Goal: Information Seeking & Learning: Learn about a topic

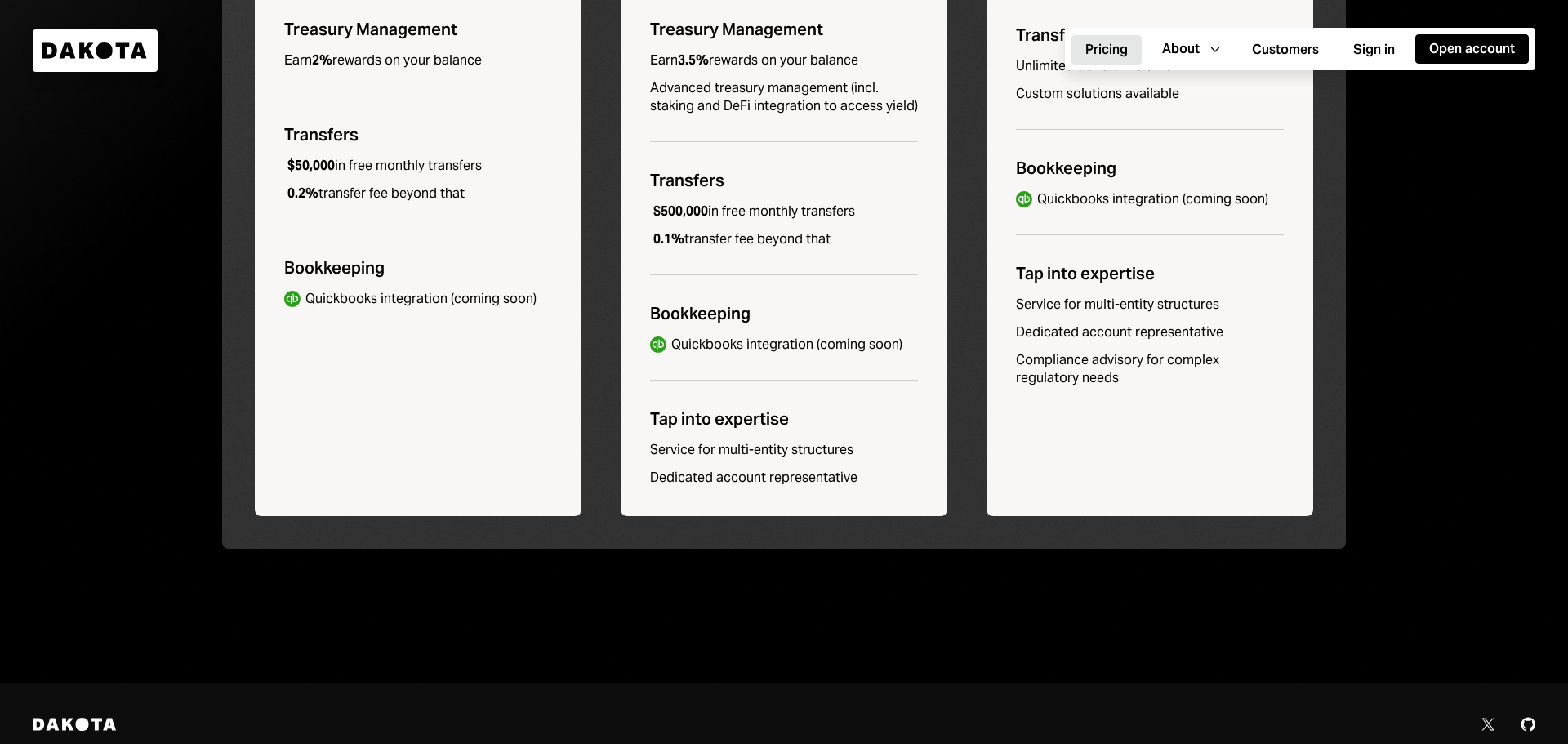
scroll to position [952, 0]
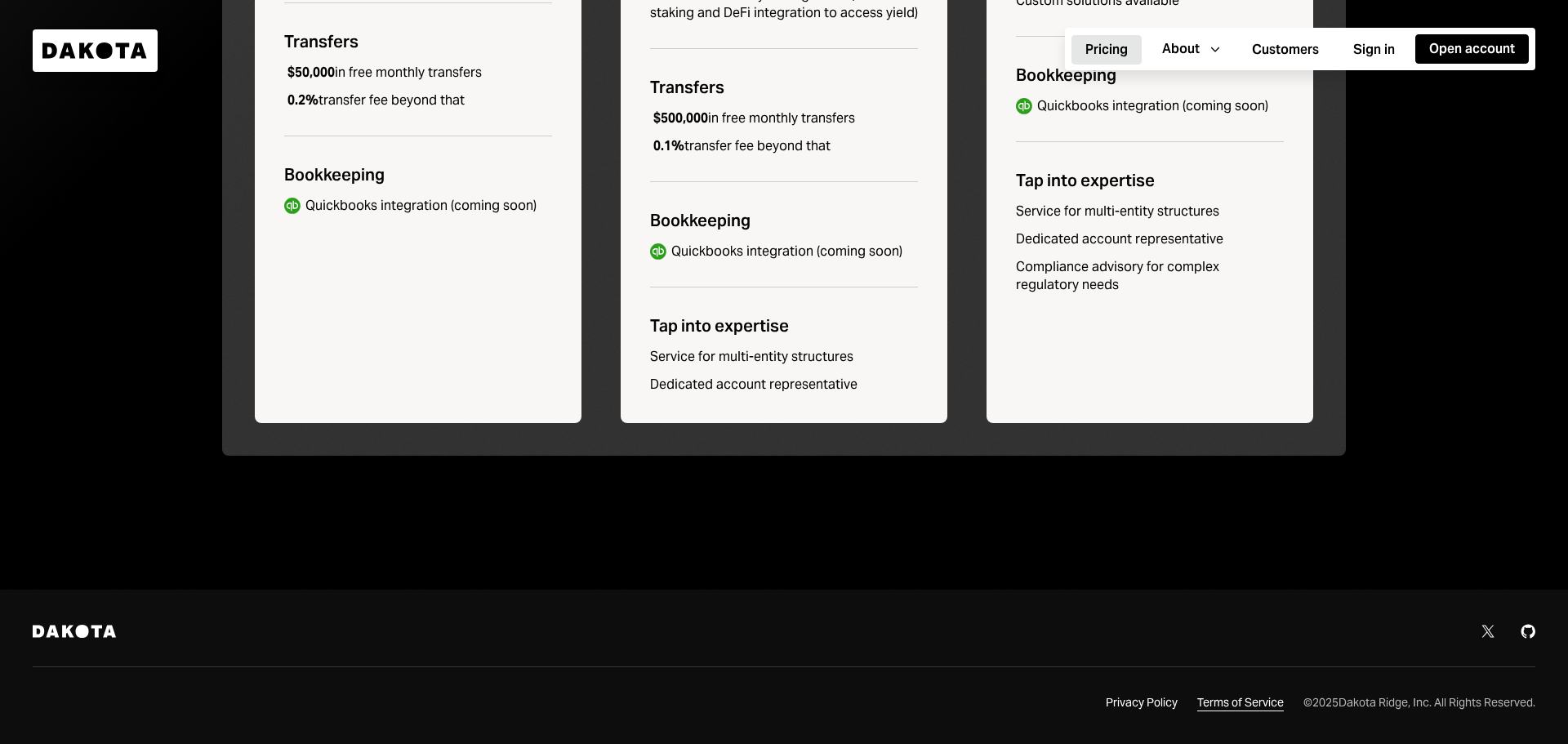
click at [1230, 705] on div "Terms of Service" at bounding box center [1241, 703] width 87 height 16
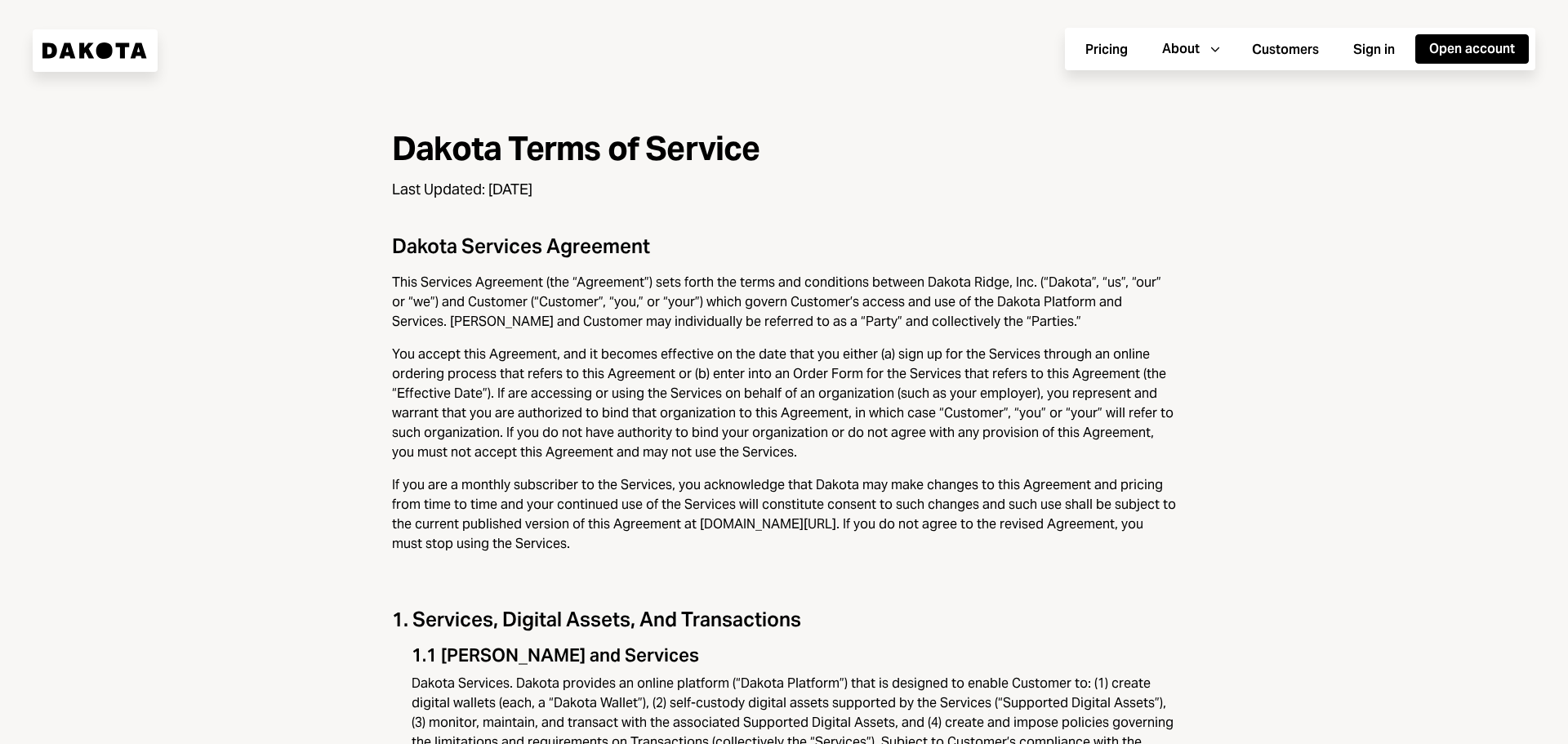
click at [842, 375] on div "You accept this Agreement, and it becomes effective on the date that you either…" at bounding box center [784, 403] width 784 height 118
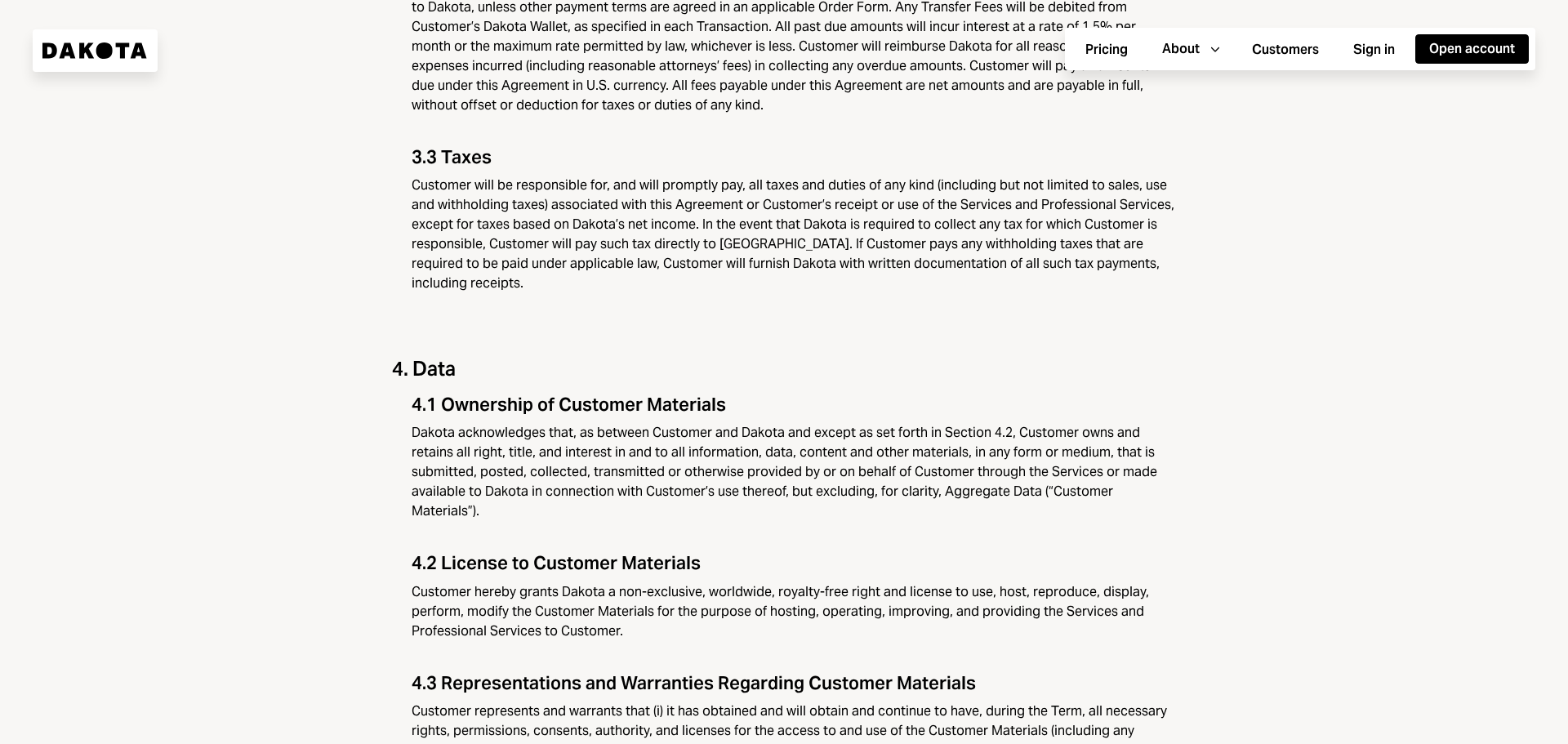
scroll to position [4244, 0]
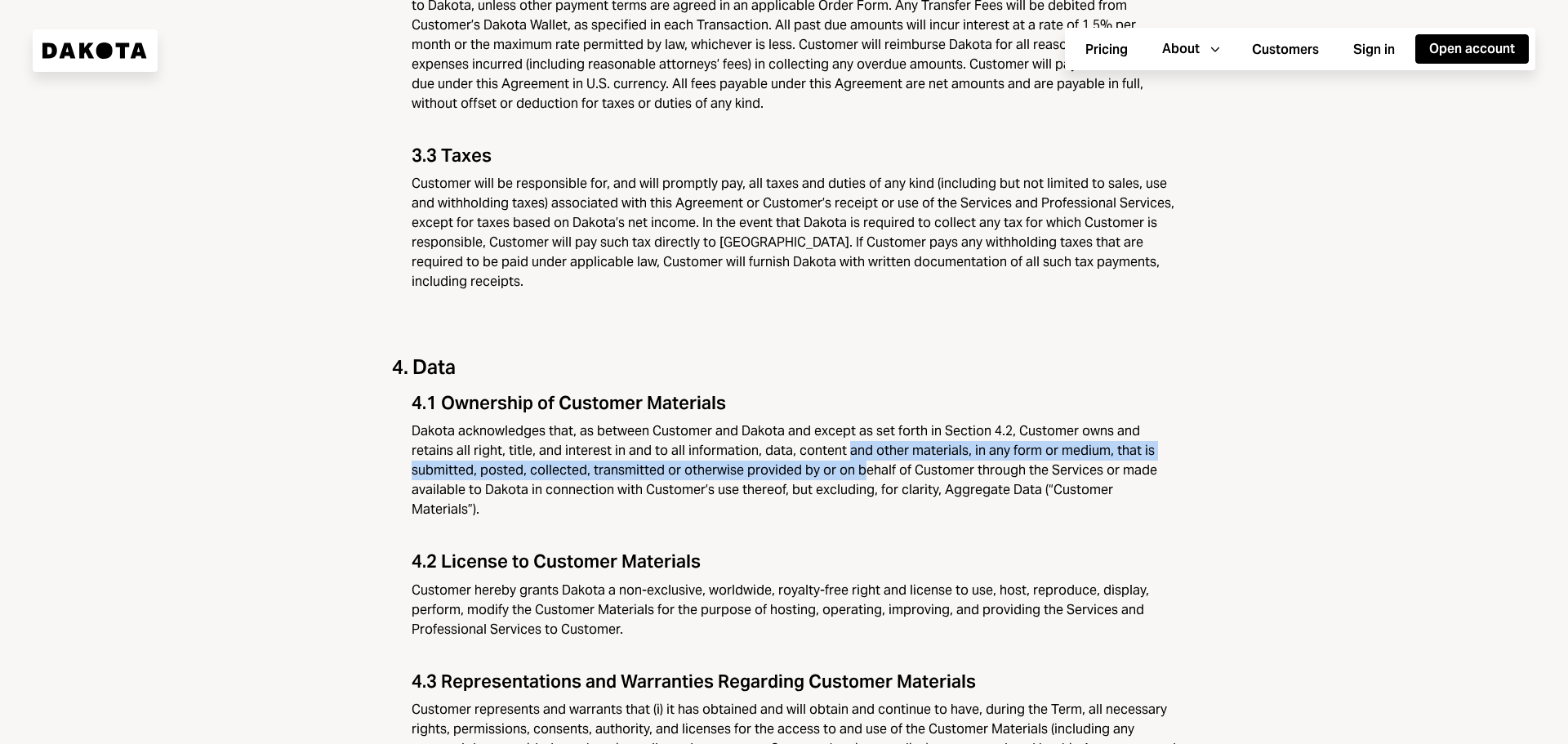
click at [785, 421] on div "Dakota acknowledges that, as between Customer and Dakota and except as set fort…" at bounding box center [794, 470] width 765 height 98
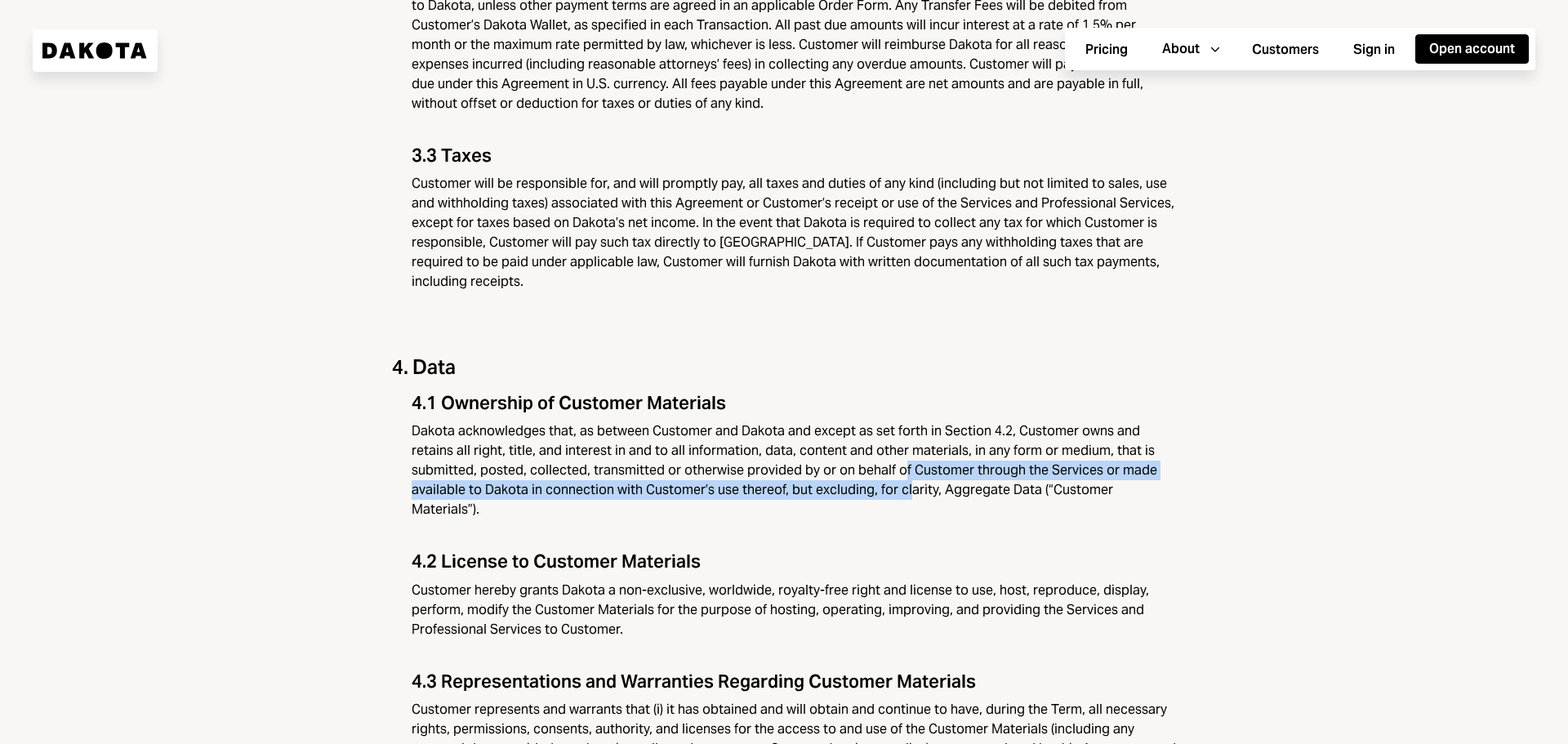
drag, startPoint x: 824, startPoint y: 398, endPoint x: 830, endPoint y: 404, distance: 8.5
click at [829, 421] on div "Dakota acknowledges that, as between Customer and Dakota and except as set fort…" at bounding box center [794, 470] width 765 height 98
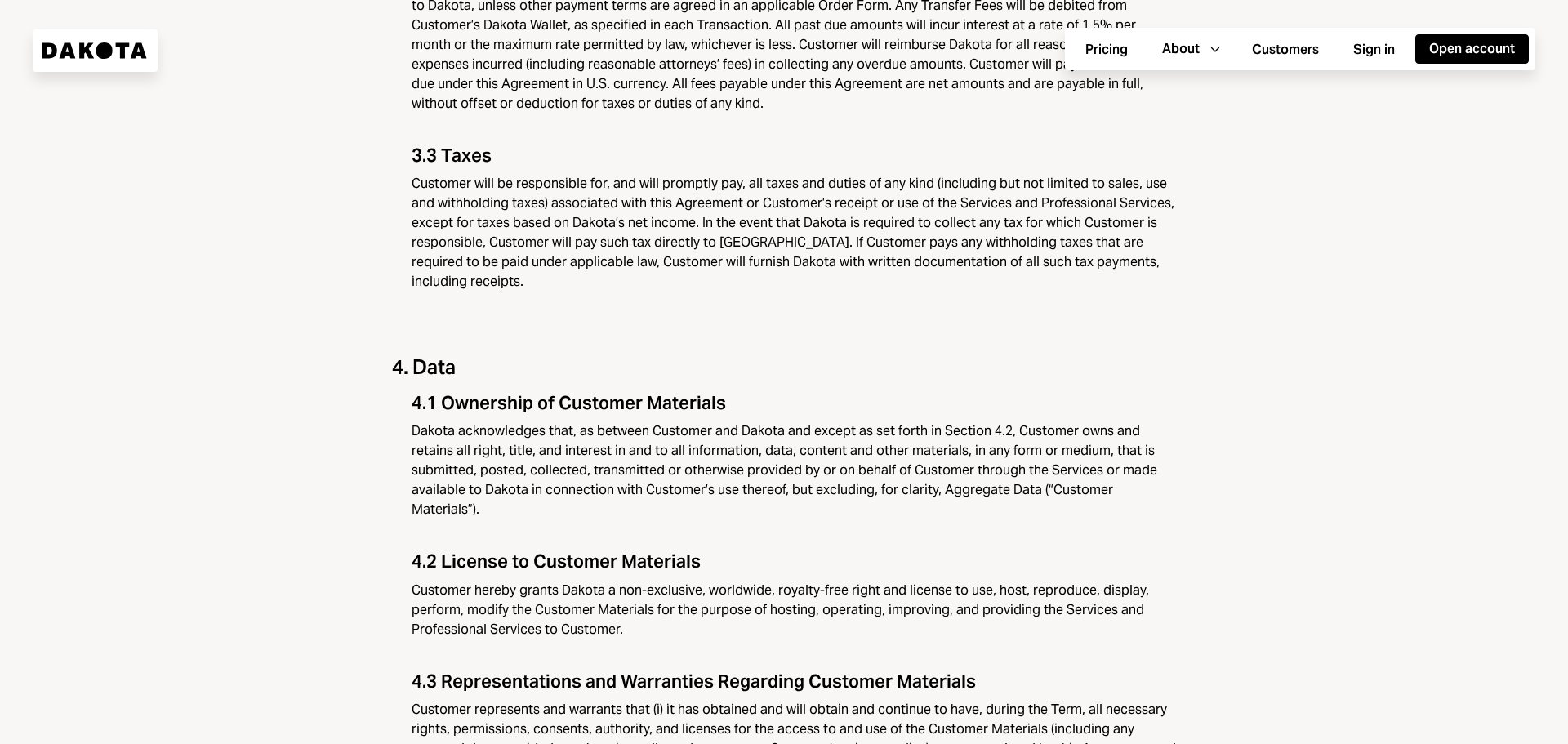
click at [949, 580] on div "Customer hereby grants Dakota a non-exclusive, worldwide, royalty-free right an…" at bounding box center [794, 609] width 765 height 59
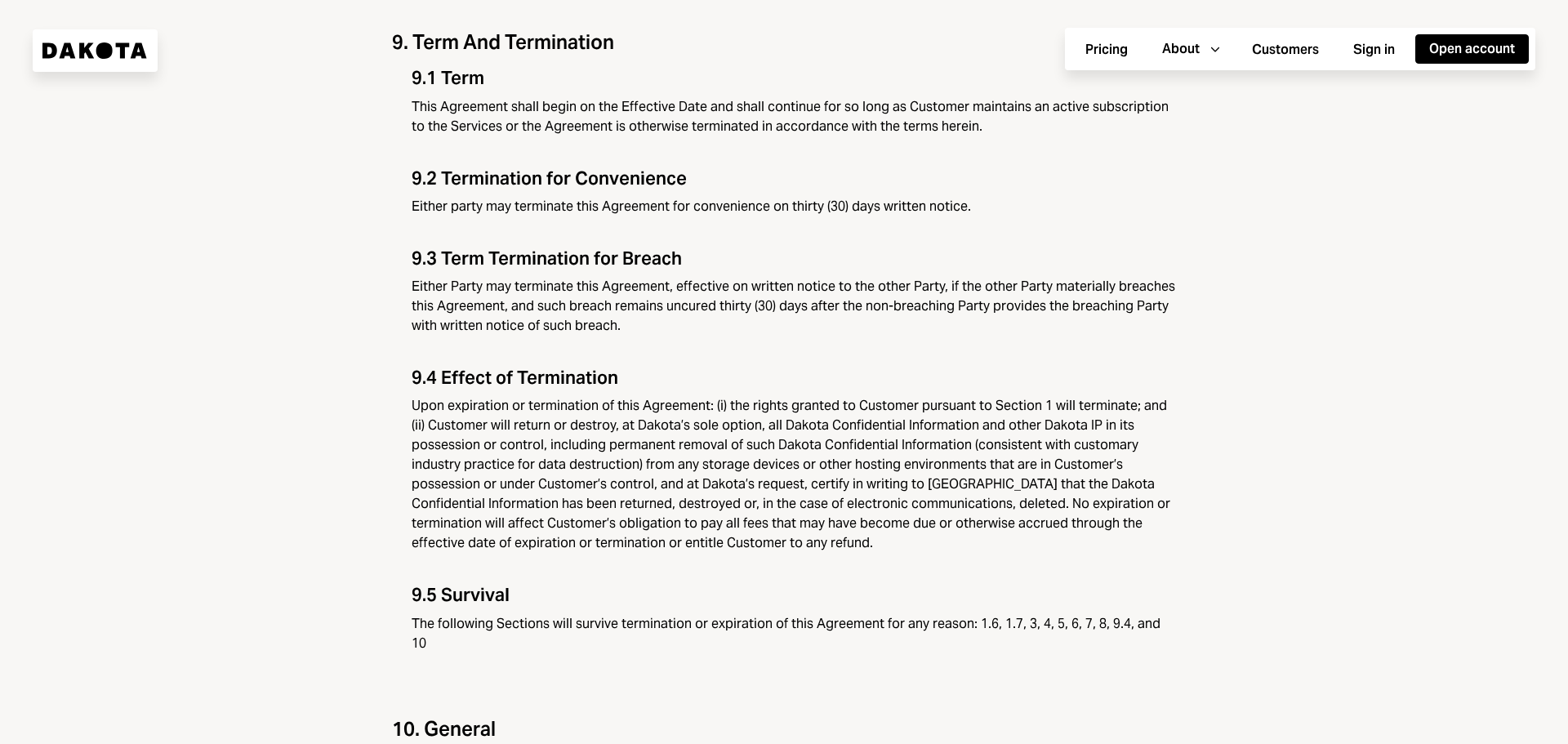
scroll to position [7771, 0]
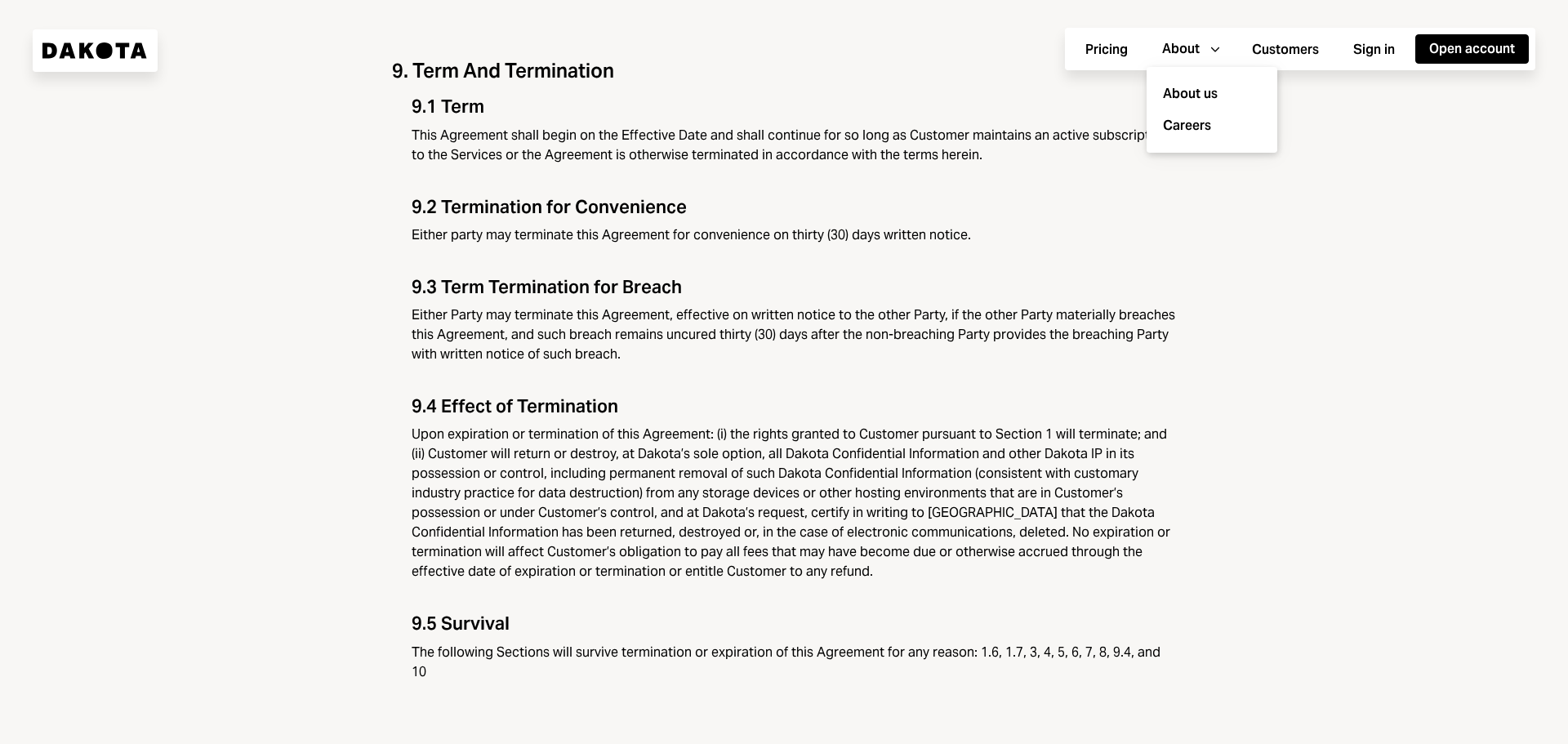
click at [1276, 48] on button "Customers" at bounding box center [1285, 49] width 95 height 29
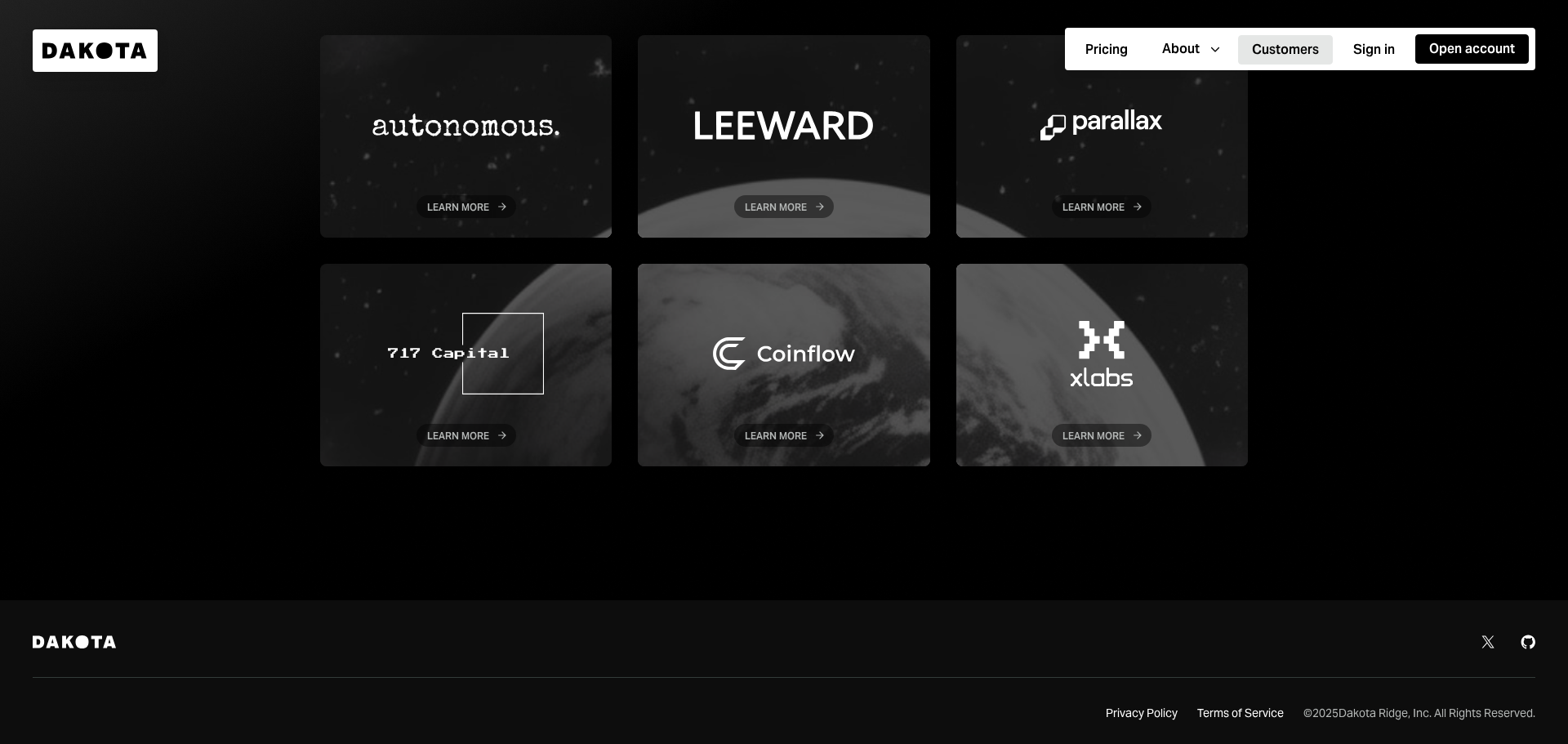
scroll to position [279, 0]
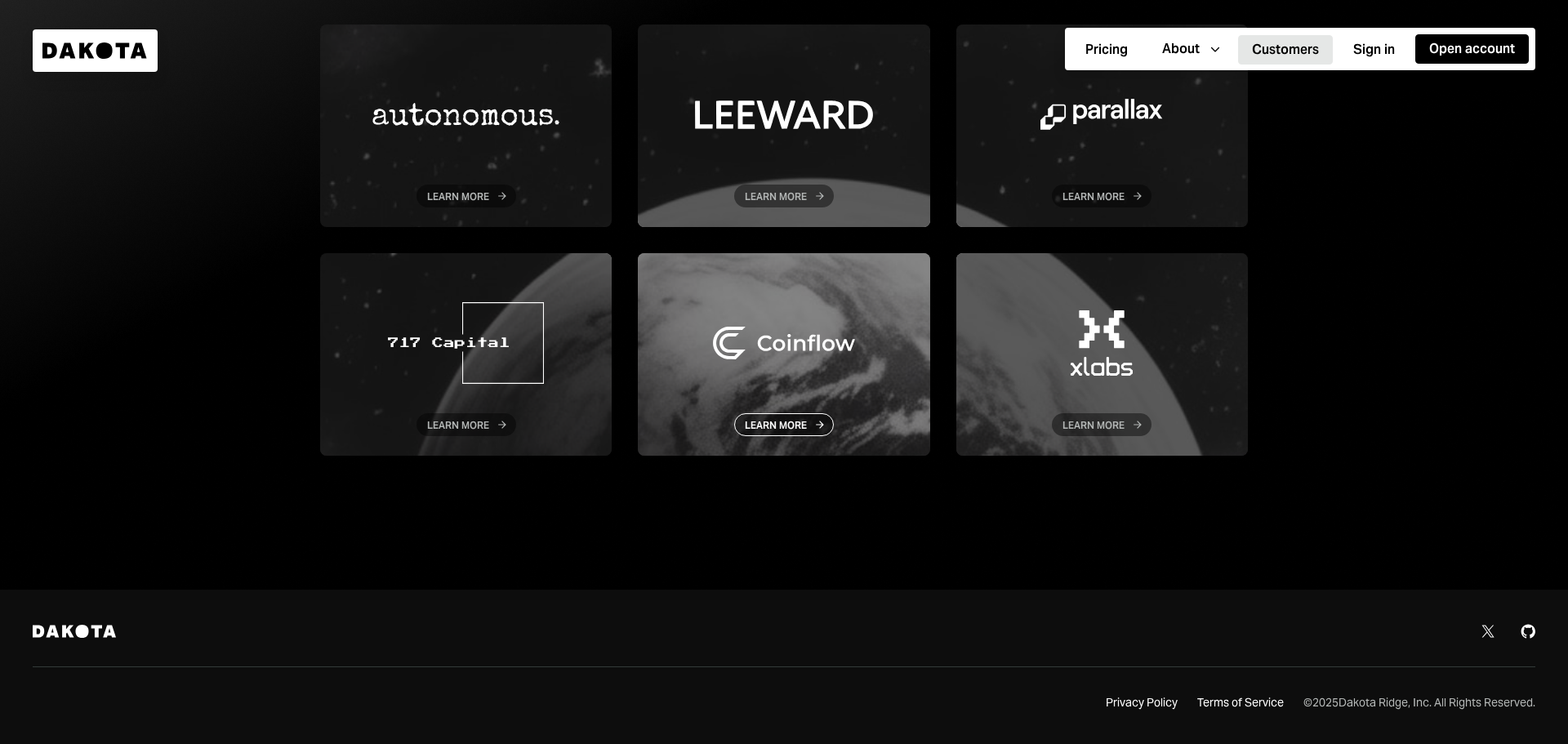
click at [780, 349] on div at bounding box center [783, 355] width 291 height 202
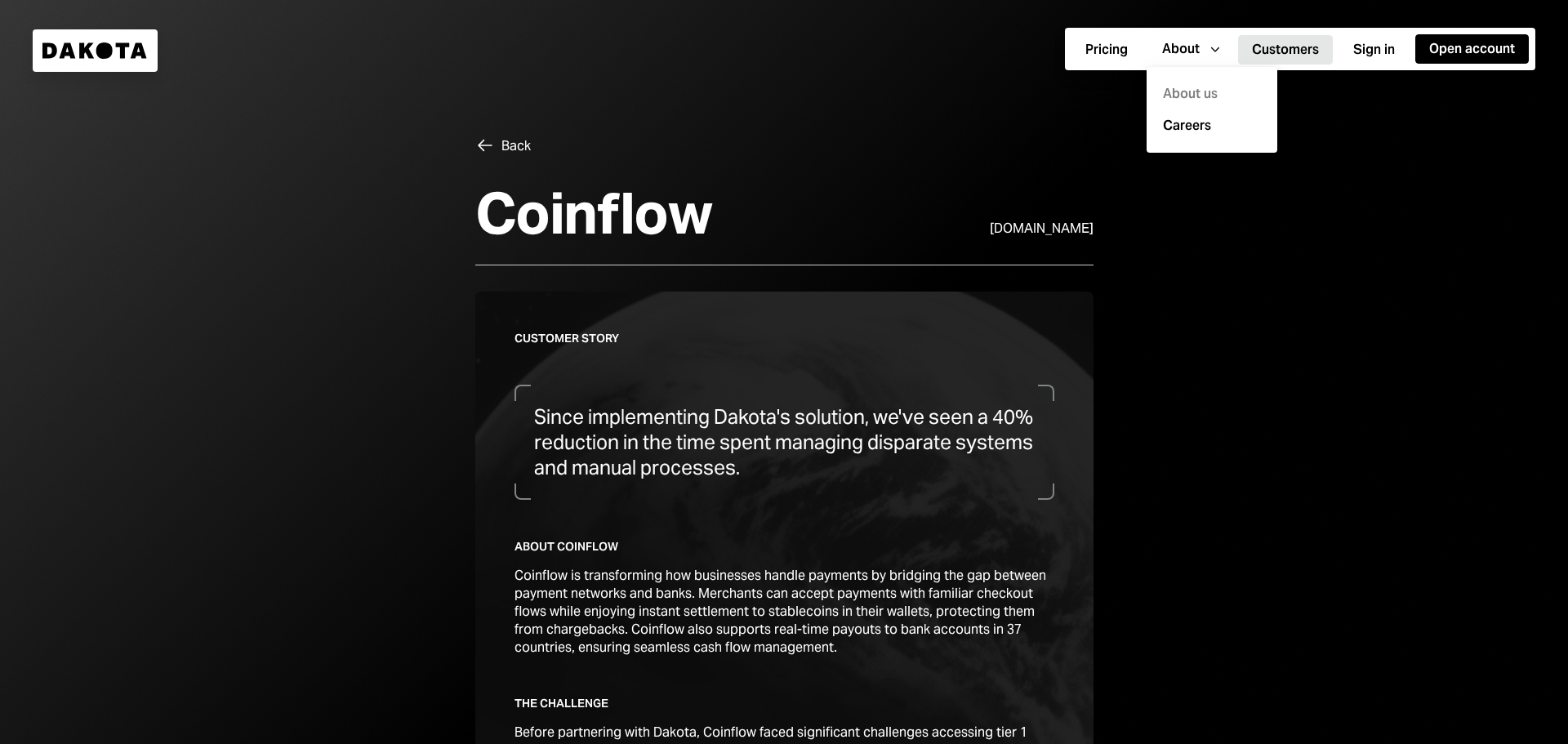
click at [1203, 87] on div "About us" at bounding box center [1211, 93] width 111 height 32
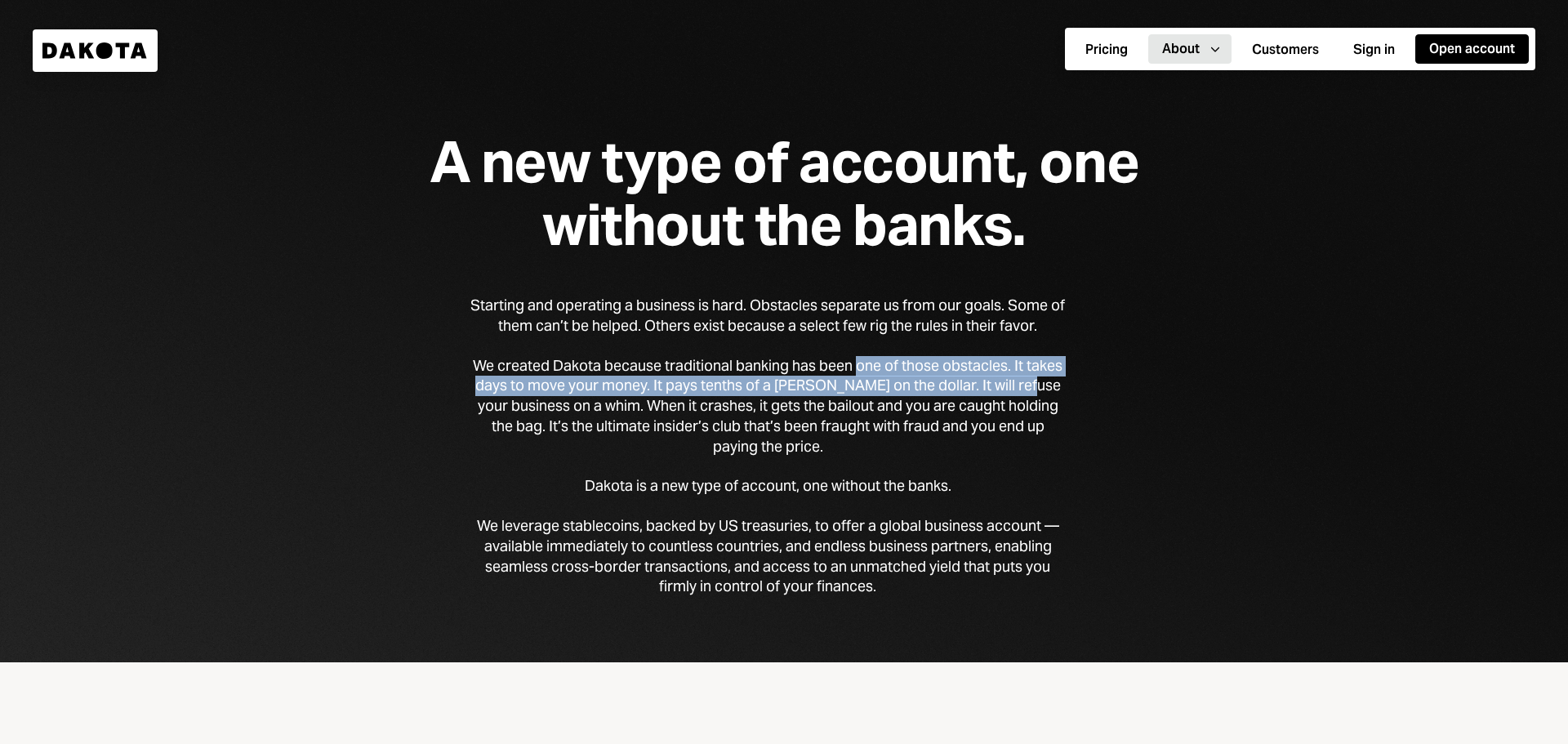
drag, startPoint x: 859, startPoint y: 361, endPoint x: 1045, endPoint y: 381, distance: 187.1
click at [1045, 381] on div "We created Dakota because traditional banking has been one of those obstacles. …" at bounding box center [768, 406] width 595 height 101
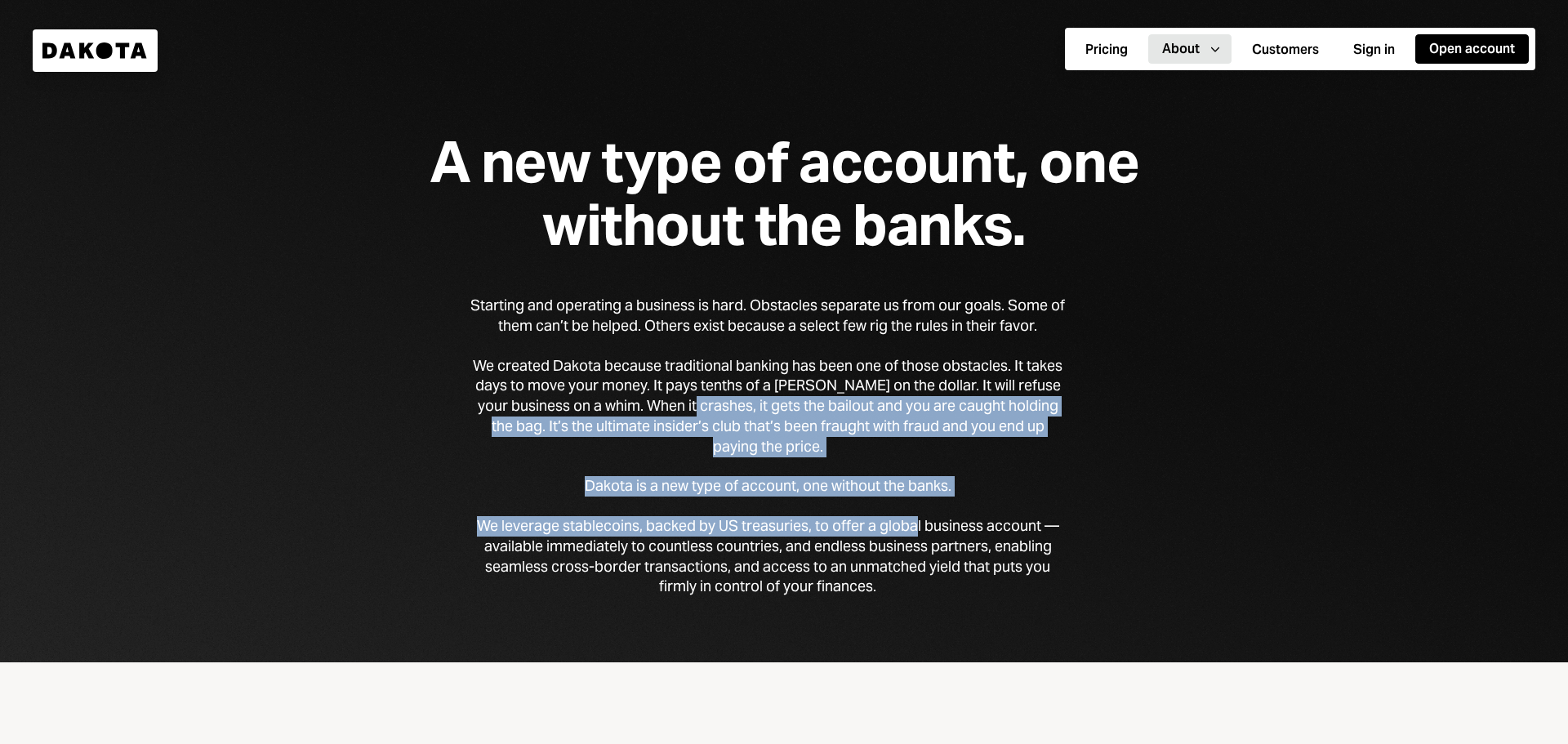
drag, startPoint x: 723, startPoint y: 405, endPoint x: 914, endPoint y: 519, distance: 222.4
click at [914, 519] on div "Starting and operating a business is hard. Obstacles separate us from our goals…" at bounding box center [768, 446] width 595 height 302
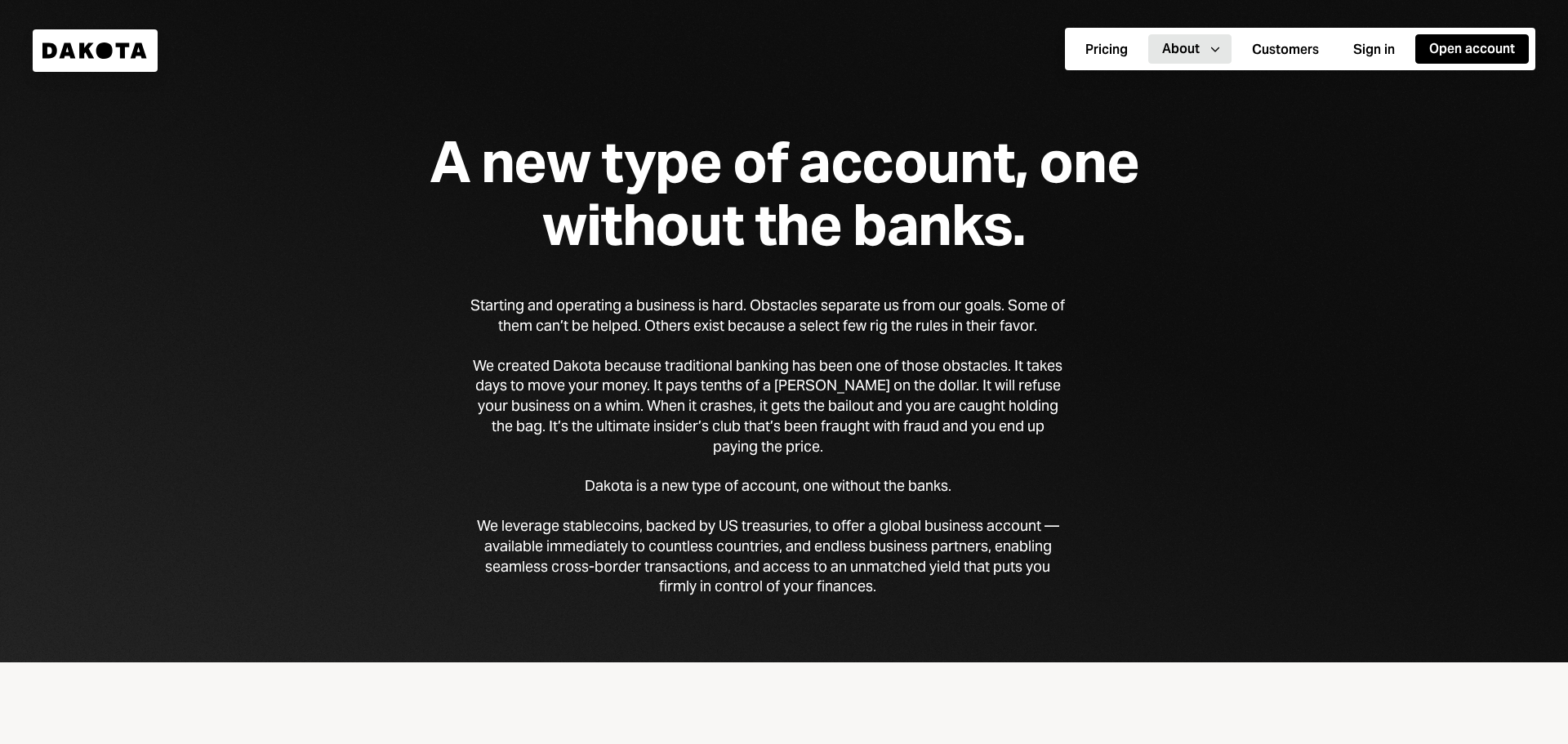
click at [728, 538] on div "We leverage stablecoins, backed by US treasuries, to offer a global business ac…" at bounding box center [768, 556] width 595 height 81
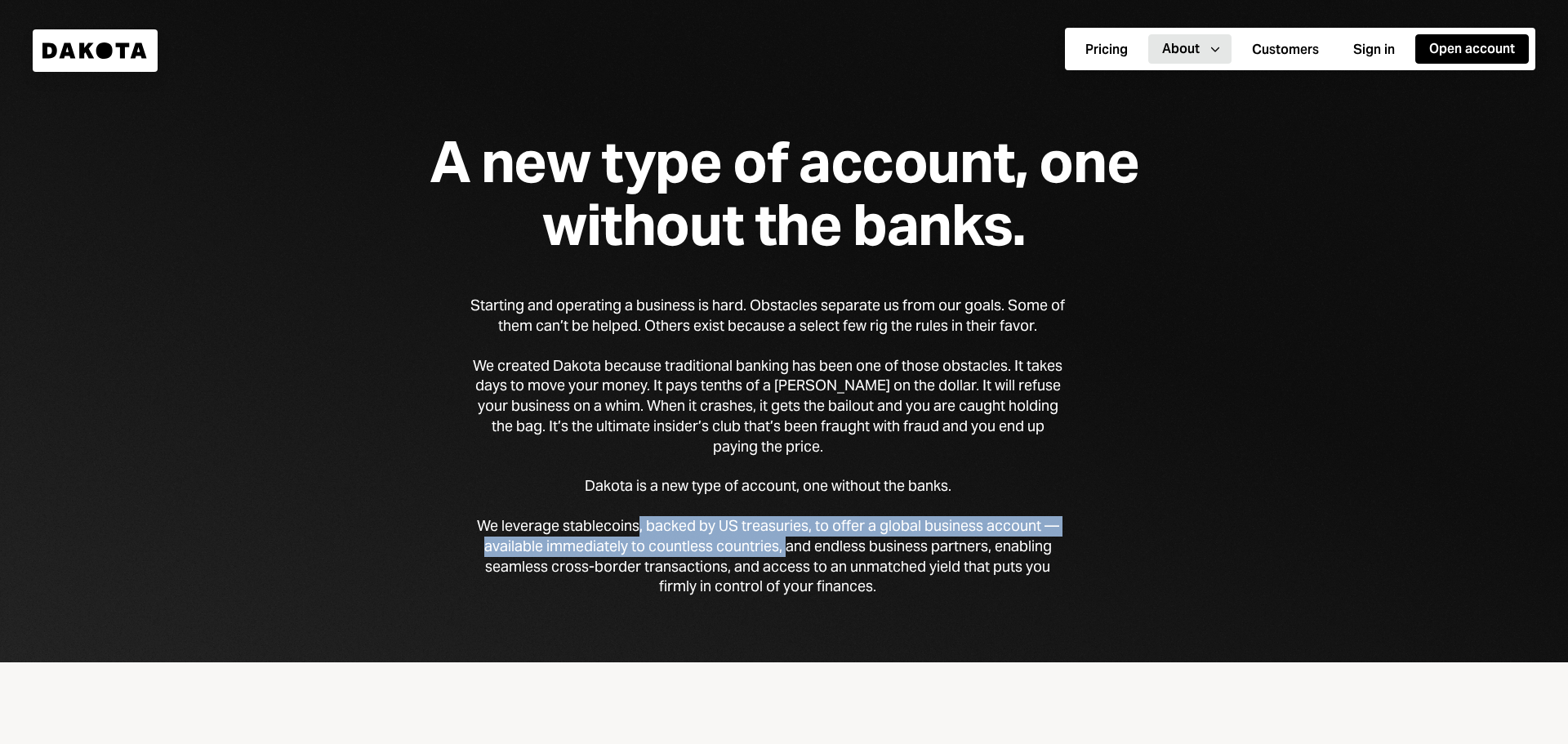
drag, startPoint x: 638, startPoint y: 536, endPoint x: 785, endPoint y: 546, distance: 147.3
click at [785, 546] on div "We leverage stablecoins, backed by US treasuries, to offer a global business ac…" at bounding box center [768, 556] width 595 height 81
click at [796, 521] on div "We leverage stablecoins, backed by US treasuries, to offer a global business ac…" at bounding box center [768, 556] width 595 height 81
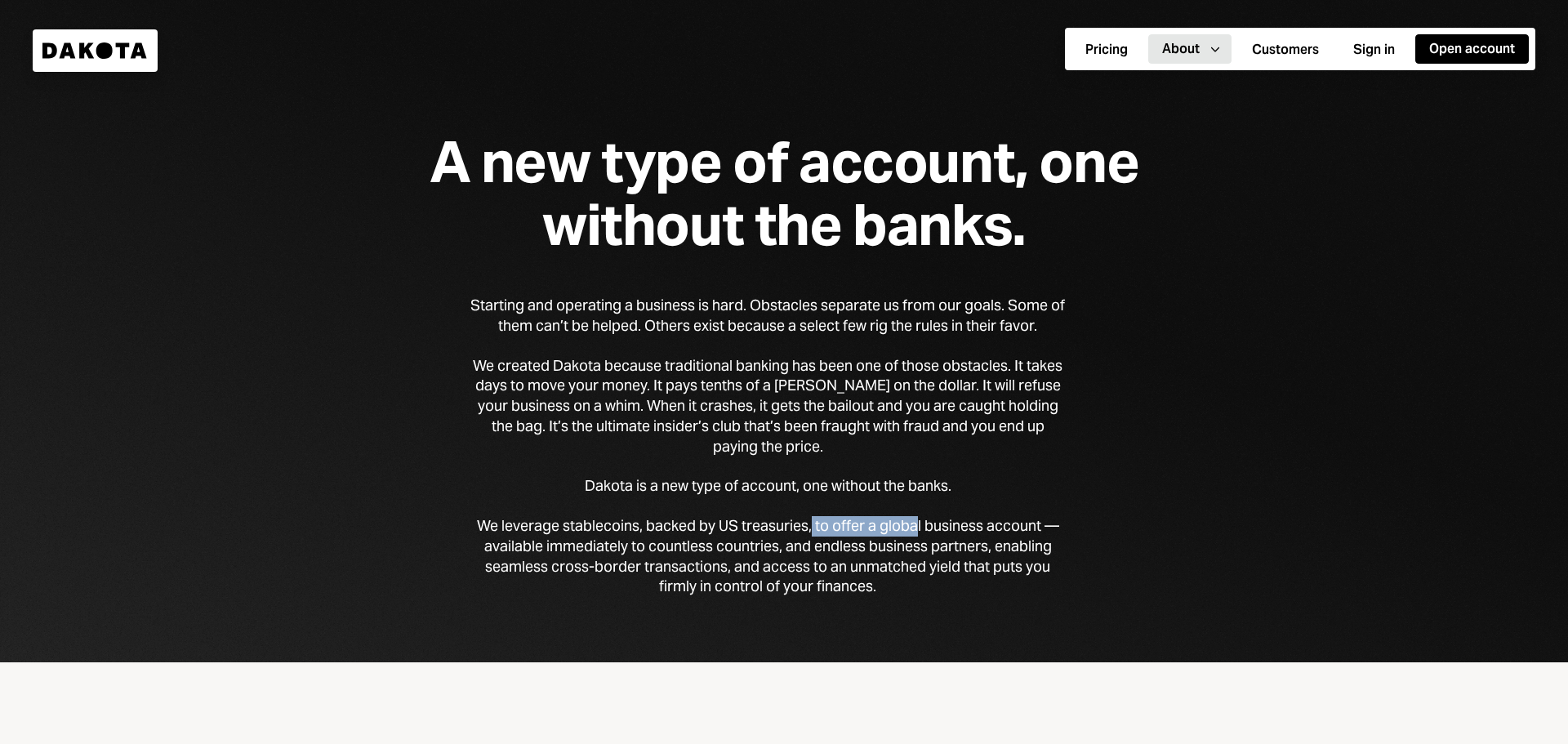
drag, startPoint x: 813, startPoint y: 524, endPoint x: 916, endPoint y: 525, distance: 103.0
click at [916, 525] on div "We leverage stablecoins, backed by US treasuries, to offer a global business ac…" at bounding box center [768, 556] width 595 height 81
click at [934, 557] on div "We leverage stablecoins, backed by US treasuries, to offer a global business ac…" at bounding box center [768, 556] width 595 height 81
drag, startPoint x: 815, startPoint y: 518, endPoint x: 1039, endPoint y: 504, distance: 224.4
click at [1039, 504] on div "Starting and operating a business is hard. Obstacles separate us from our goals…" at bounding box center [768, 446] width 595 height 302
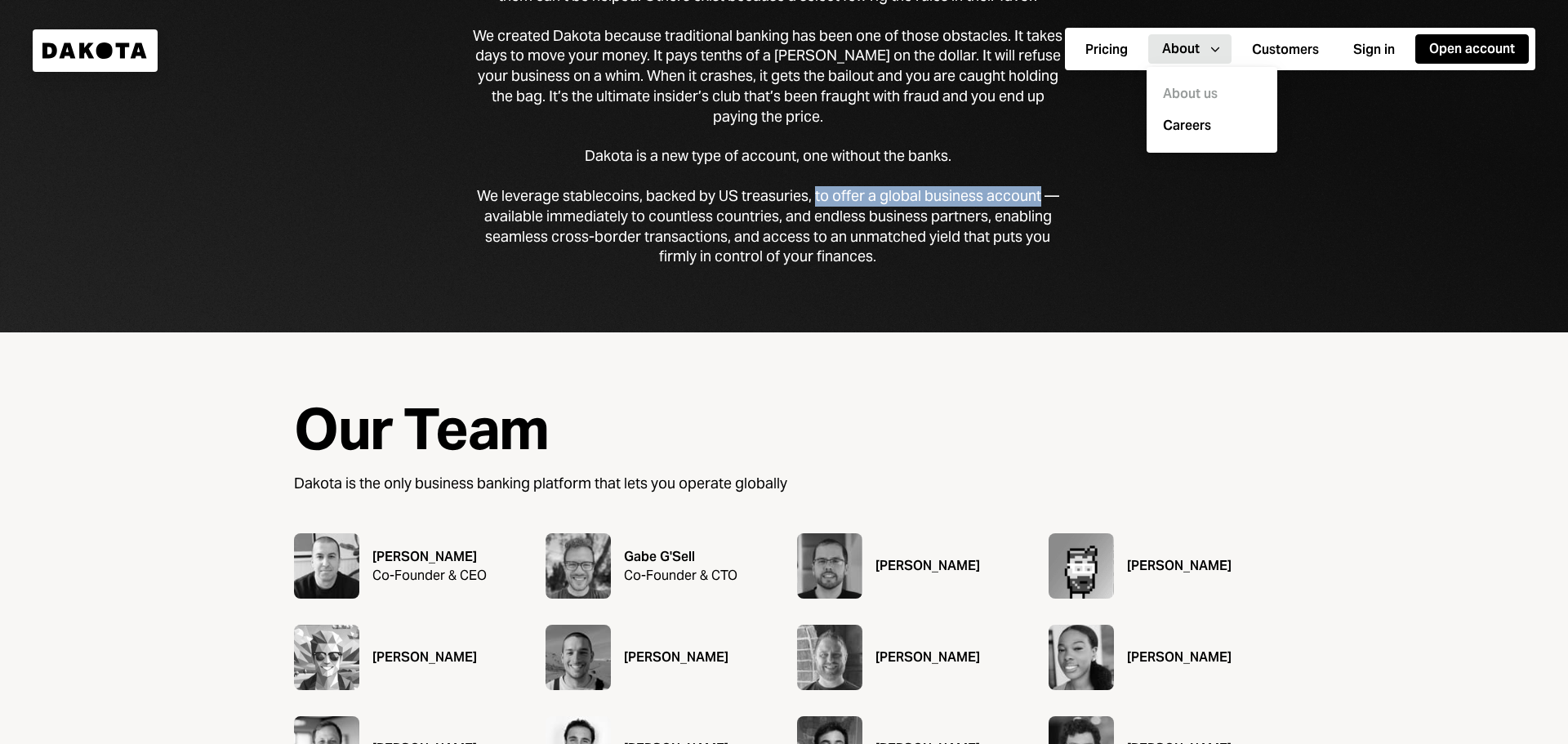
scroll to position [574, 0]
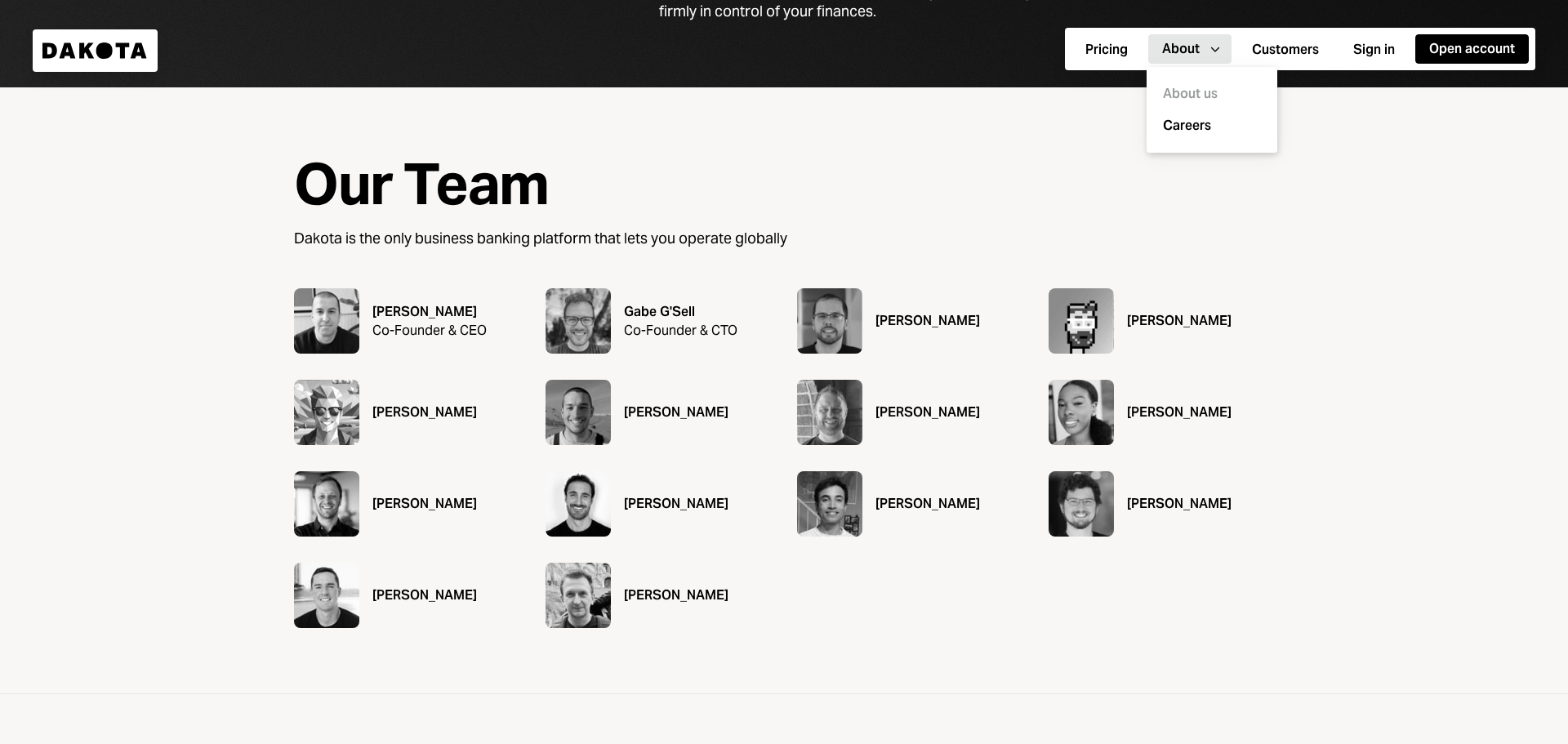
click at [600, 330] on img at bounding box center [579, 321] width 66 height 66
click at [669, 338] on div "Co-Founder & CTO" at bounding box center [681, 331] width 114 height 18
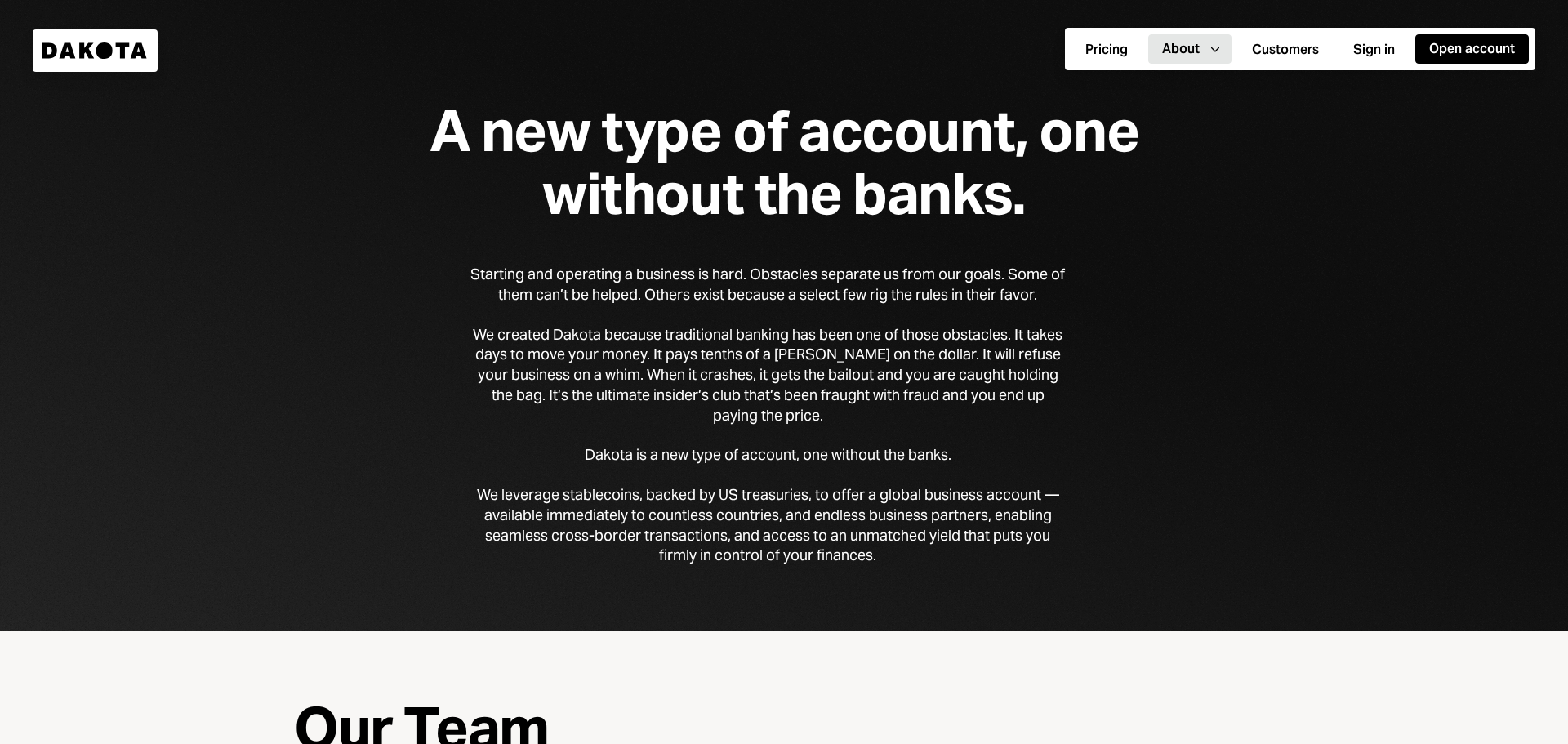
scroll to position [0, 0]
